Goal: Download file/media

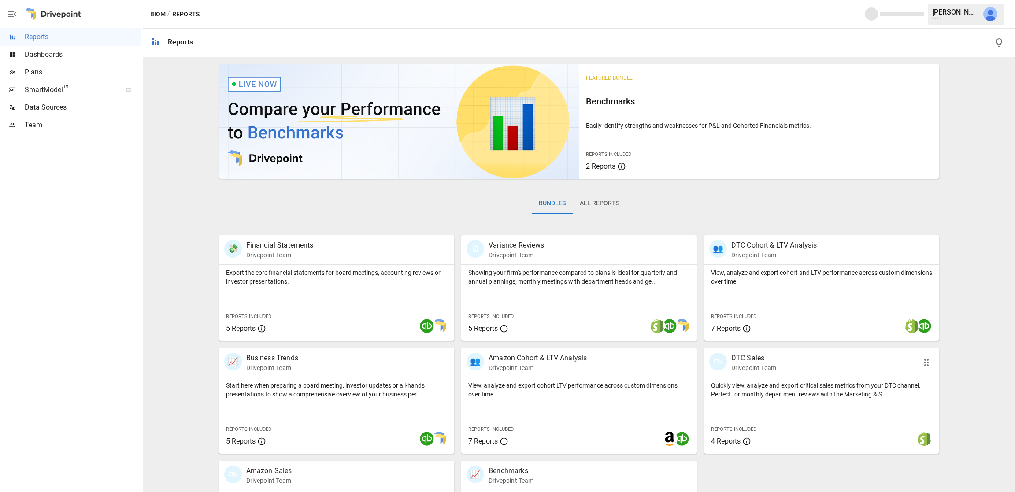
click at [769, 383] on p "Quickly view, analyze and export critical sales metrics from your DTC channel. …" at bounding box center [822, 390] width 222 height 18
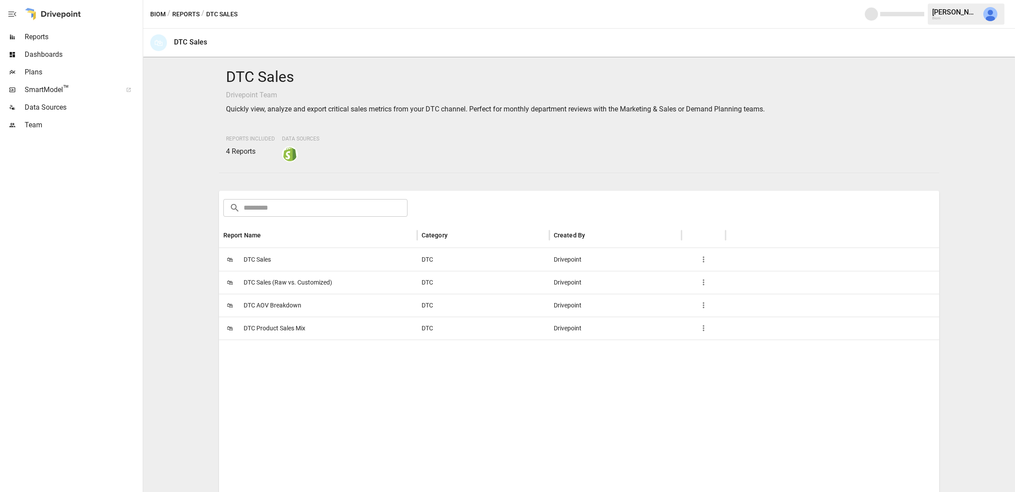
click at [259, 259] on span "DTC Sales" at bounding box center [257, 259] width 27 height 22
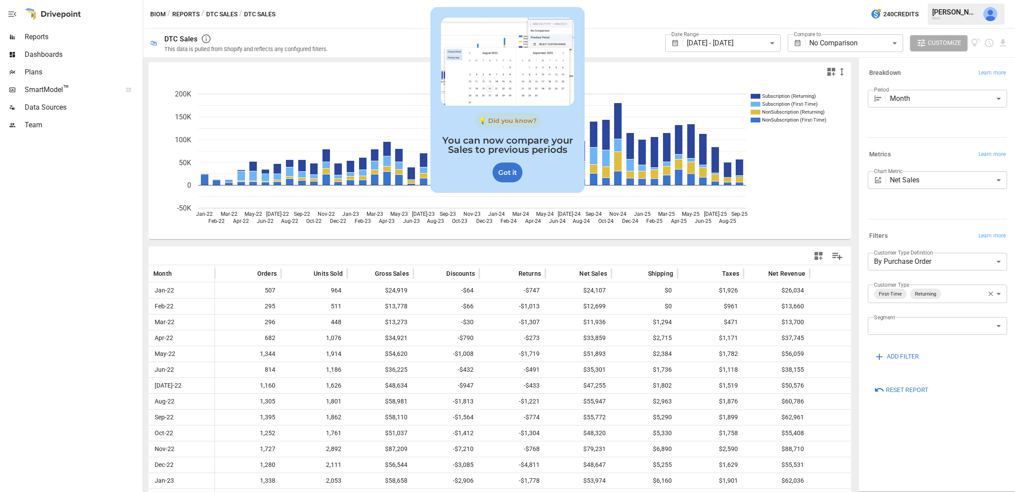
click at [508, 170] on div "Got it" at bounding box center [507, 173] width 30 height 20
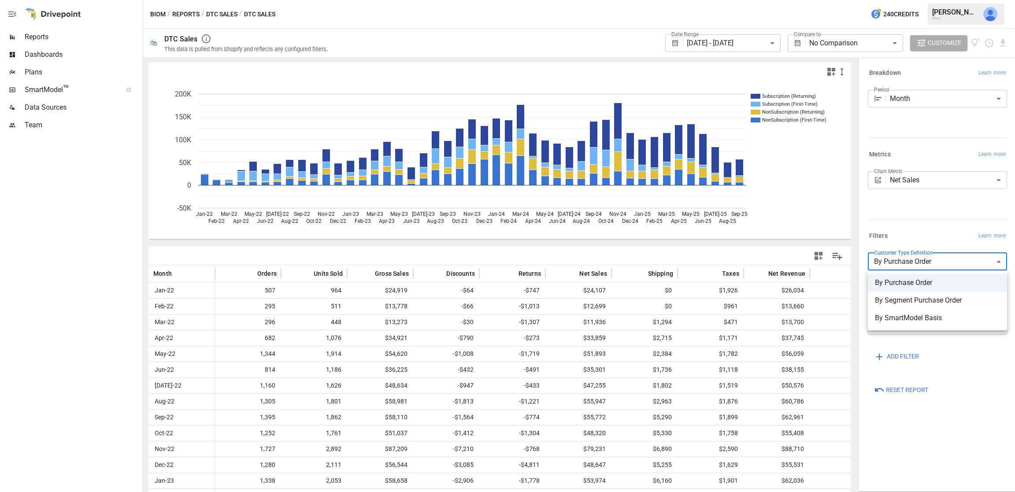
click at [972, 0] on body "**********" at bounding box center [507, 0] width 1015 height 0
click at [908, 209] on div at bounding box center [507, 246] width 1015 height 492
click at [938, 0] on body "**********" at bounding box center [507, 0] width 1015 height 0
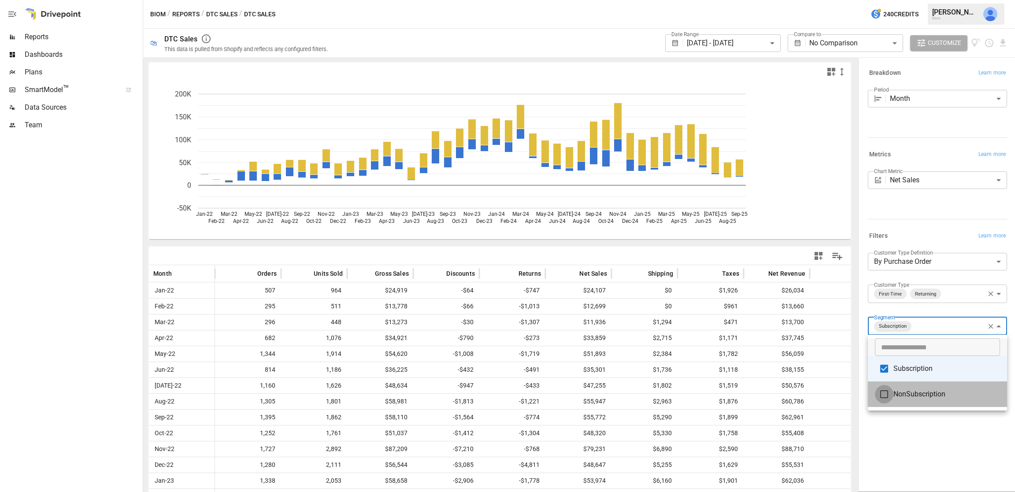
type input "**********"
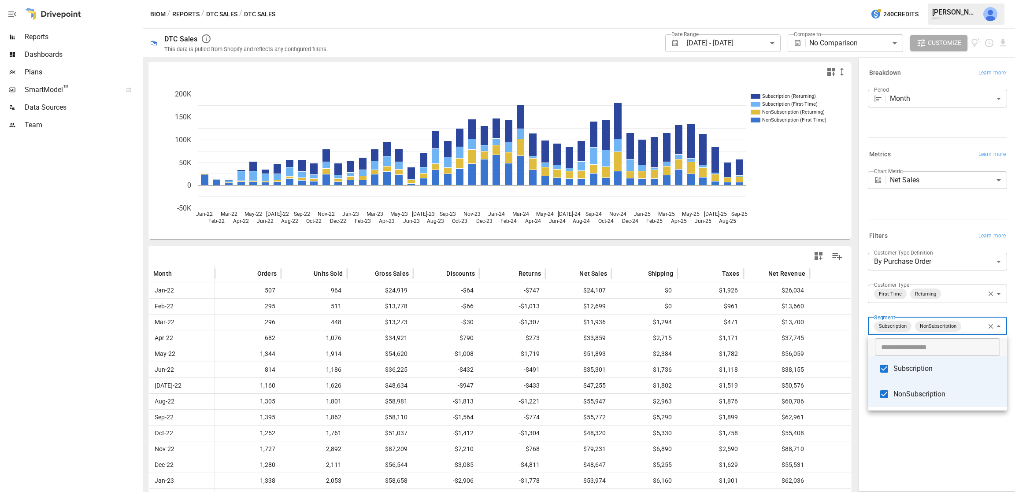
click at [987, 50] on div at bounding box center [507, 246] width 1015 height 492
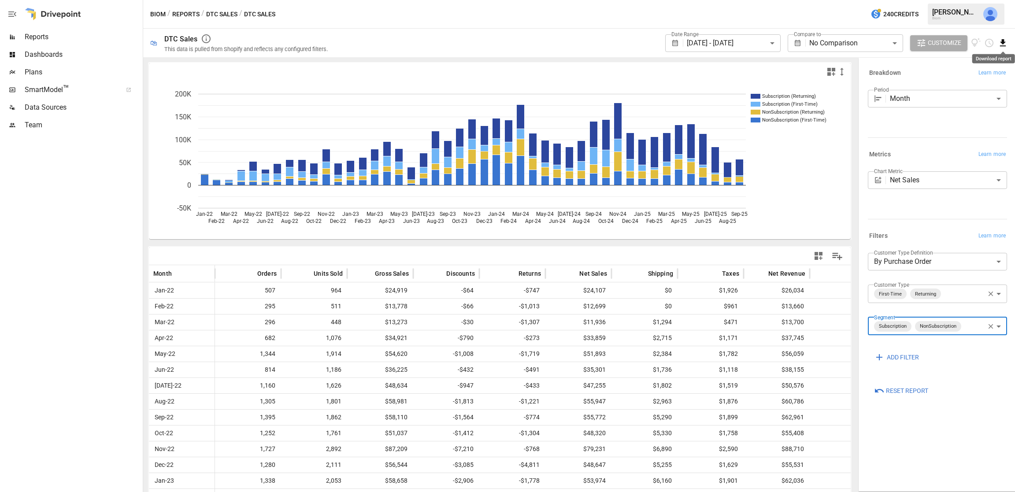
click at [1004, 44] on icon "Download report" at bounding box center [1002, 43] width 10 height 10
click at [973, 79] on li "Download as CSV" at bounding box center [973, 78] width 70 height 18
click at [1004, 44] on icon "Download report" at bounding box center [1002, 43] width 10 height 10
click at [970, 59] on li "Download as PDF" at bounding box center [973, 61] width 70 height 18
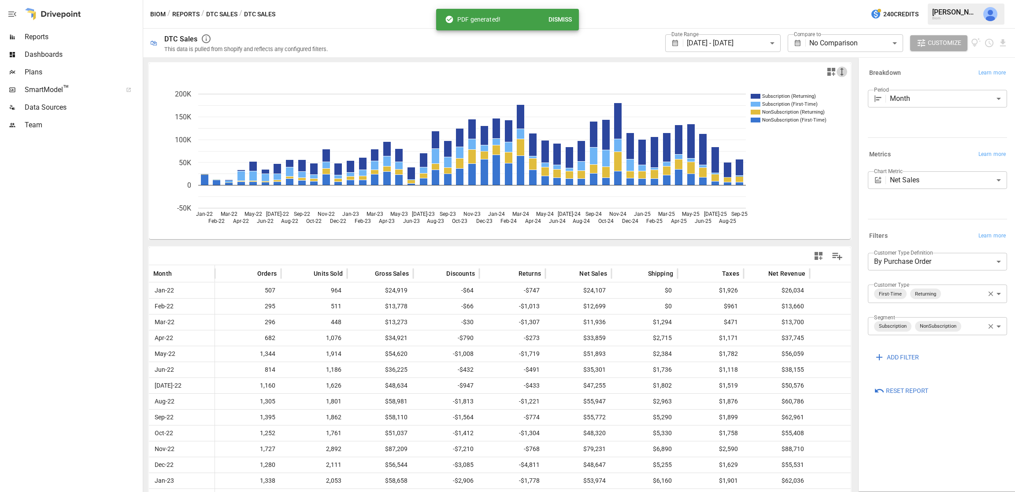
click at [842, 74] on icon "button" at bounding box center [842, 72] width 4 height 8
click at [857, 126] on li "Large" at bounding box center [856, 125] width 40 height 18
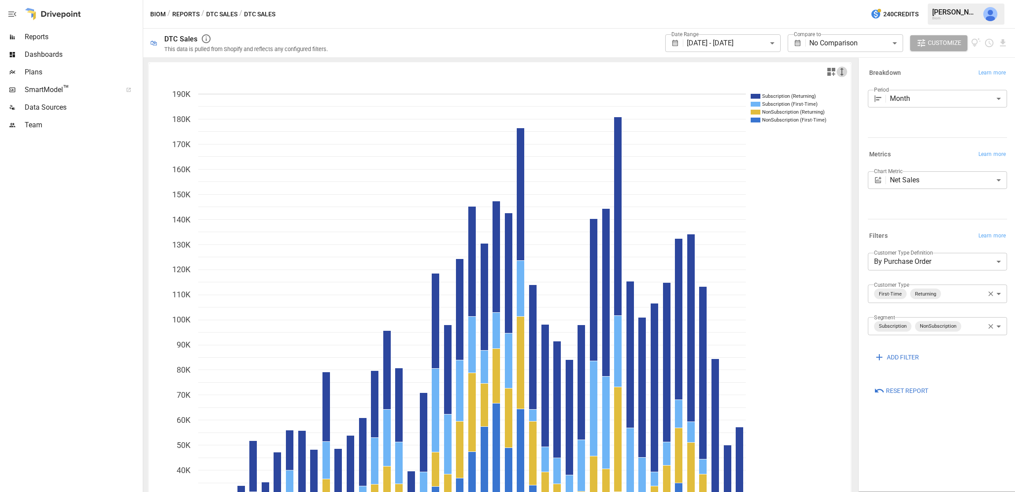
click at [841, 73] on icon "button" at bounding box center [841, 71] width 11 height 11
click at [854, 106] on li "Medium" at bounding box center [856, 107] width 40 height 18
